Goal: Task Accomplishment & Management: Use online tool/utility

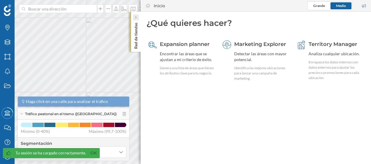
click at [133, 17] on div at bounding box center [136, 18] width 6 height 6
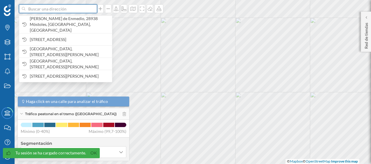
click at [88, 12] on input at bounding box center [57, 8] width 65 height 9
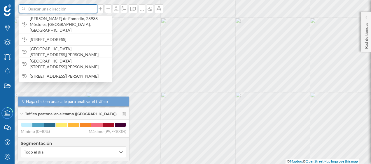
paste input "Av. Industria 46, 28760 Tres Cantos"
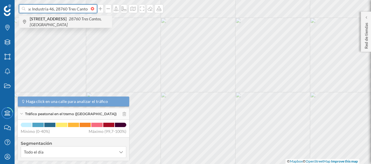
type input "Av. Industria 46, 28760 Tres Cantos"
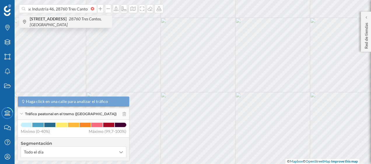
scroll to position [0, 0]
click at [78, 22] on span "[STREET_ADDRESS]" at bounding box center [69, 22] width 79 height 12
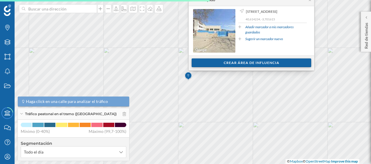
click at [246, 63] on div "Crear área de influencia" at bounding box center [252, 63] width 120 height 9
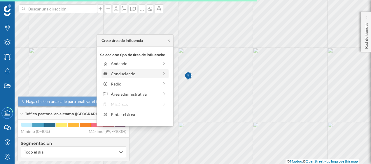
click at [148, 76] on div "Conduciendo" at bounding box center [135, 74] width 48 height 6
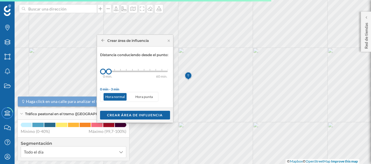
click at [114, 71] on div at bounding box center [114, 70] width 1 height 2
click at [128, 116] on div "Crear área de influencia" at bounding box center [135, 115] width 70 height 9
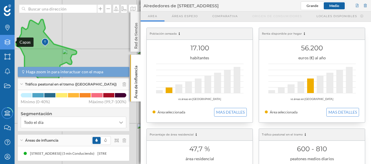
click at [10, 41] on icon at bounding box center [7, 42] width 6 height 6
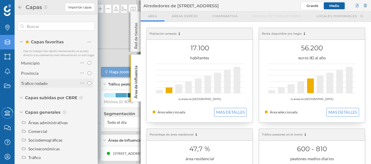
click at [45, 86] on div "Trafico rodado" at bounding box center [34, 83] width 27 height 5
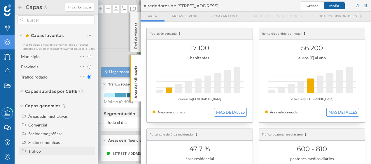
click at [41, 152] on div "Tráfico" at bounding box center [60, 151] width 64 height 6
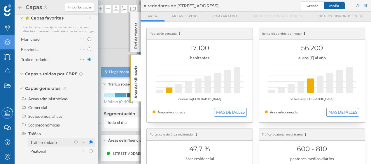
scroll to position [27, 0]
click at [44, 141] on div "Tráfico rodado" at bounding box center [43, 142] width 27 height 5
click at [89, 141] on input "Tráfico rodado" at bounding box center [91, 143] width 4 height 4
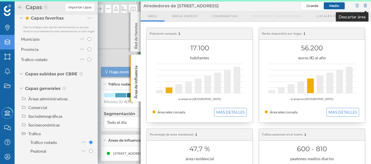
click at [366, 6] on div at bounding box center [365, 5] width 5 height 9
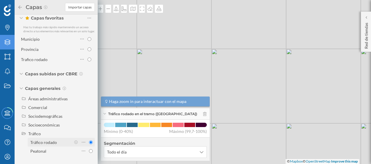
click at [41, 143] on div "Tráfico rodado" at bounding box center [43, 142] width 27 height 5
click at [89, 143] on input "Tráfico rodado" at bounding box center [91, 143] width 4 height 4
radio input "true"
click at [121, 38] on div "© Mapbox © OpenStreetMap Improve this map" at bounding box center [185, 82] width 371 height 164
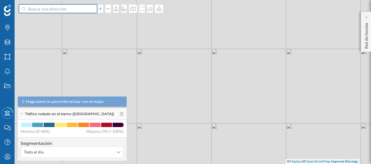
click at [49, 8] on input at bounding box center [57, 8] width 65 height 9
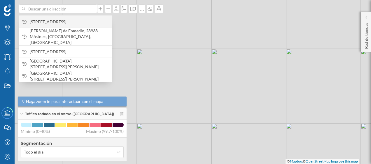
click at [51, 23] on span "[STREET_ADDRESS]" at bounding box center [69, 22] width 79 height 6
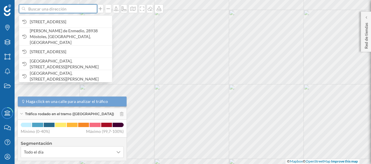
click at [70, 10] on input at bounding box center [57, 8] width 65 height 9
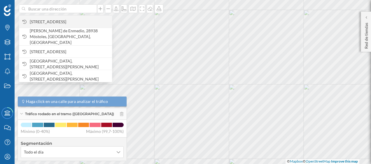
click at [60, 20] on span "[STREET_ADDRESS]" at bounding box center [69, 22] width 79 height 6
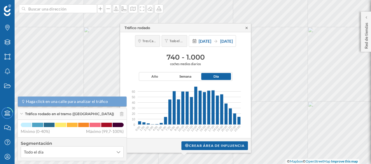
click at [247, 29] on icon at bounding box center [246, 27] width 4 height 3
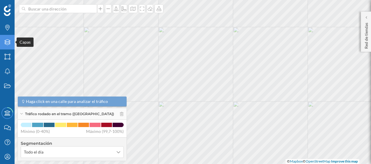
click at [13, 43] on div "Capas" at bounding box center [7, 42] width 15 height 15
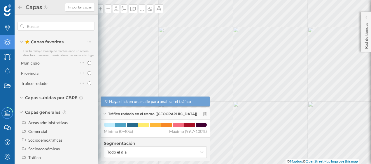
scroll to position [10, 0]
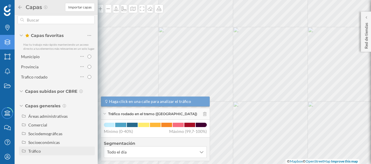
click at [42, 153] on div "Tráfico" at bounding box center [60, 151] width 64 height 6
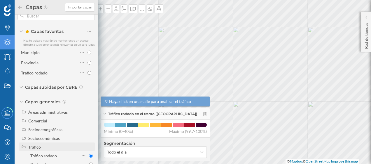
scroll to position [28, 0]
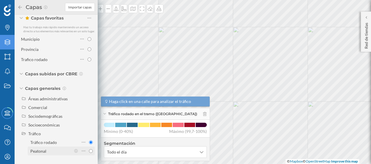
click at [43, 150] on div "Peatonal" at bounding box center [38, 151] width 16 height 5
click at [89, 150] on input "Peatonal" at bounding box center [91, 152] width 4 height 4
radio input "true"
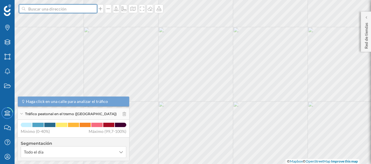
click at [61, 6] on input at bounding box center [57, 8] width 65 height 9
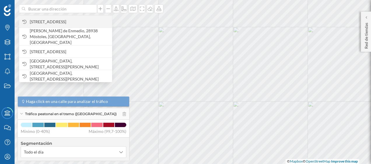
click at [63, 20] on span "[STREET_ADDRESS]" at bounding box center [69, 22] width 79 height 6
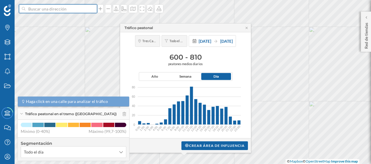
click at [71, 7] on input at bounding box center [57, 8] width 65 height 9
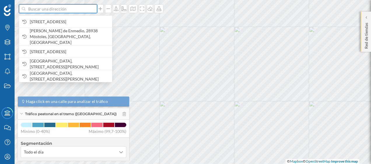
paste input "[STREET_ADDRESS][PERSON_NAME]"
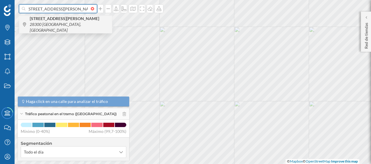
type input "[STREET_ADDRESS][PERSON_NAME]"
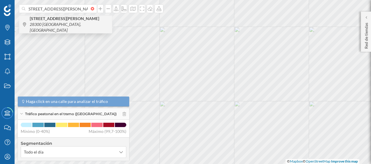
scroll to position [0, 0]
click at [77, 22] on span "[STREET_ADDRESS][PERSON_NAME]" at bounding box center [69, 24] width 79 height 17
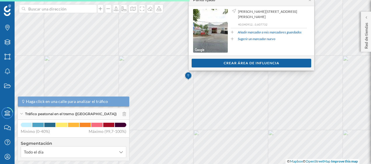
click at [211, 68] on div "Ver clientes Crear área de influencia" at bounding box center [251, 63] width 125 height 15
click at [208, 65] on div "Crear área de influencia" at bounding box center [252, 63] width 120 height 9
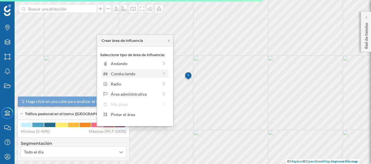
click at [141, 75] on div "Conduciendo" at bounding box center [135, 74] width 48 height 6
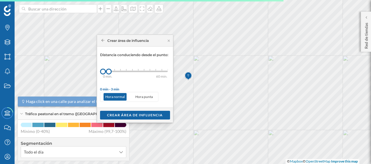
click at [114, 70] on div "0 min. 3 min. 5 min. 7 min. 10 min. 12 min. 15 min. 20 min. 30 min. 45 min. 50 …" at bounding box center [135, 71] width 65 height 7
click at [133, 117] on div "Crear área de influencia" at bounding box center [135, 115] width 70 height 9
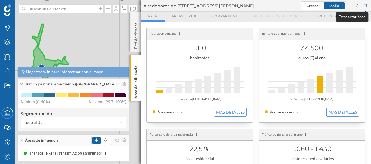
click at [366, 3] on div at bounding box center [365, 5] width 5 height 9
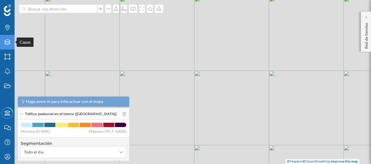
click at [8, 44] on icon "Capas" at bounding box center [7, 42] width 7 height 6
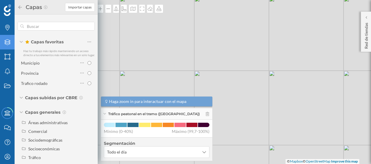
scroll to position [10, 0]
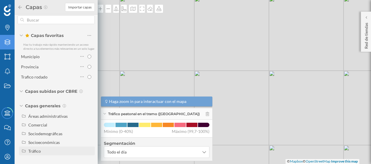
click at [42, 152] on div "Tráfico" at bounding box center [60, 151] width 64 height 6
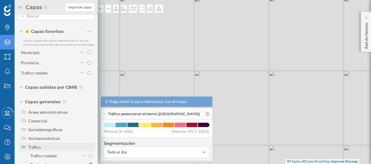
scroll to position [28, 0]
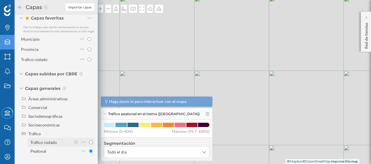
click at [44, 145] on div "Tráfico rodado" at bounding box center [50, 143] width 41 height 6
click at [89, 145] on input "Tráfico rodado" at bounding box center [91, 143] width 4 height 4
radio input "true"
click at [121, 28] on div "© Mapbox © OpenStreetMap Improve this map" at bounding box center [185, 82] width 371 height 164
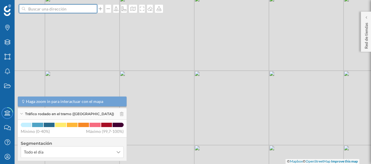
click at [68, 11] on input at bounding box center [57, 8] width 65 height 9
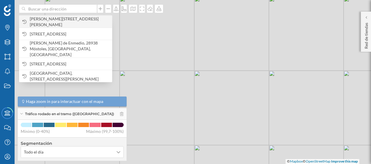
click at [64, 20] on span "[PERSON_NAME][STREET_ADDRESS][PERSON_NAME]" at bounding box center [69, 22] width 79 height 12
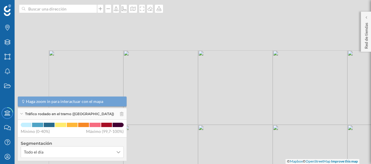
drag, startPoint x: 150, startPoint y: 72, endPoint x: 208, endPoint y: 178, distance: 121.2
click at [208, 164] on html "Marcas Capas Áreas Notificaciones Estados Academy Contacta con nosotros Centro …" at bounding box center [185, 82] width 371 height 164
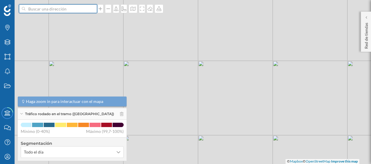
click at [83, 12] on input at bounding box center [57, 8] width 65 height 9
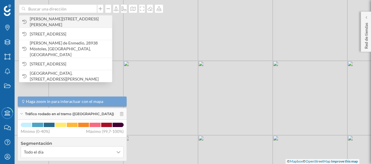
click at [78, 19] on span "[PERSON_NAME][STREET_ADDRESS][PERSON_NAME]" at bounding box center [69, 22] width 79 height 12
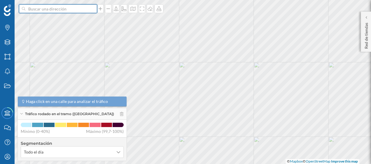
click at [63, 8] on input at bounding box center [57, 8] width 65 height 9
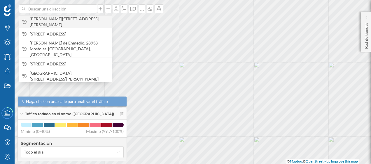
click at [62, 20] on span "[PERSON_NAME][STREET_ADDRESS][PERSON_NAME]" at bounding box center [69, 22] width 79 height 12
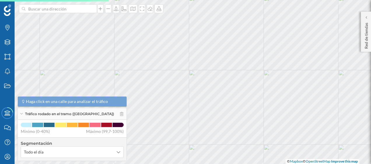
click at [192, 40] on div at bounding box center [192, 40] width 0 height 0
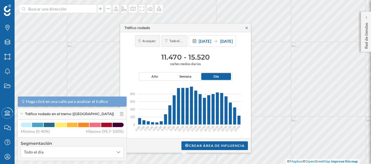
click at [246, 27] on icon at bounding box center [247, 28] width 2 height 2
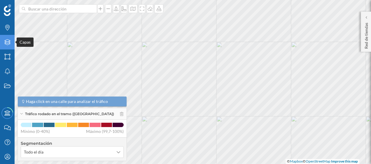
click at [11, 43] on icon "Capas" at bounding box center [7, 42] width 7 height 6
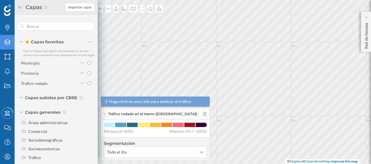
scroll to position [10, 0]
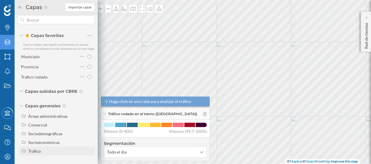
click at [45, 150] on div "Tráfico" at bounding box center [60, 151] width 64 height 6
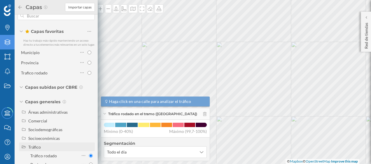
scroll to position [28, 0]
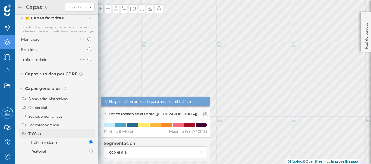
click at [45, 150] on div "Peatonal" at bounding box center [38, 151] width 16 height 5
click at [89, 150] on input "Peatonal" at bounding box center [91, 152] width 4 height 4
radio input "true"
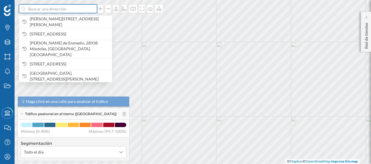
click at [74, 10] on input at bounding box center [57, 8] width 65 height 9
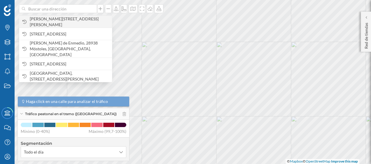
click at [71, 19] on span "[PERSON_NAME][STREET_ADDRESS][PERSON_NAME]" at bounding box center [69, 22] width 79 height 12
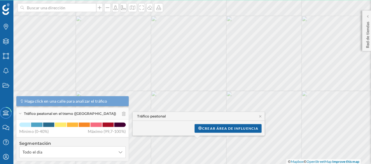
scroll to position [0, 0]
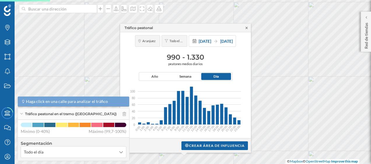
click at [246, 29] on icon at bounding box center [246, 27] width 4 height 3
